Goal: Check status: Check status

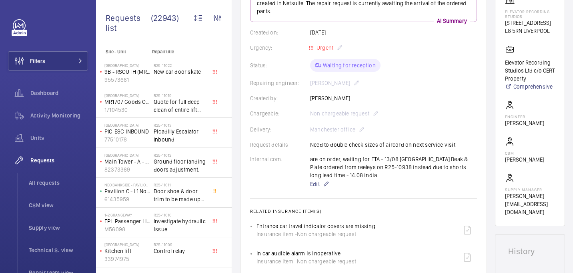
scroll to position [138, 0]
drag, startPoint x: 509, startPoint y: 21, endPoint x: 563, endPoint y: 26, distance: 54.2
click at [563, 26] on wm-front-card "Stopped Passenger Lift 2 56099827 See recent activities [GEOGRAPHIC_DATA] [STRE…" at bounding box center [530, 83] width 70 height 287
copy p "Elevator Recording Studios"
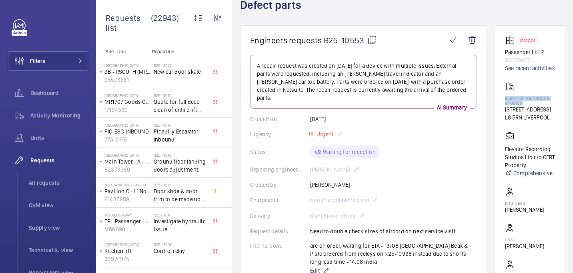
click at [371, 40] on mat-icon at bounding box center [372, 40] width 10 height 10
copy p "Elevator Recording Studios"
